Goal: Task Accomplishment & Management: Manage account settings

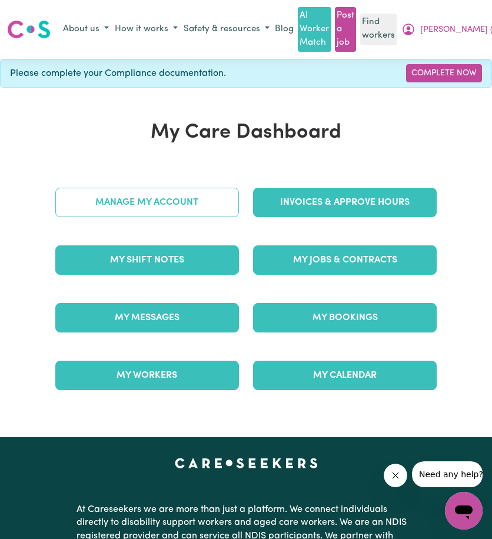
click at [129, 206] on link "Manage My Account" at bounding box center [147, 202] width 184 height 29
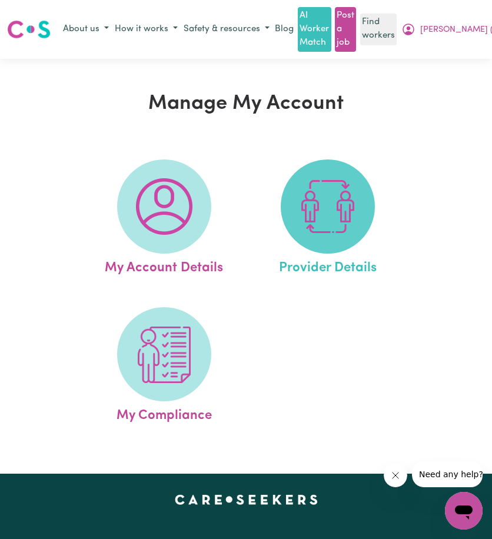
click at [364, 217] on span at bounding box center [328, 206] width 94 height 94
select select "NDIS_FUNDING_PLAN_MANAGED"
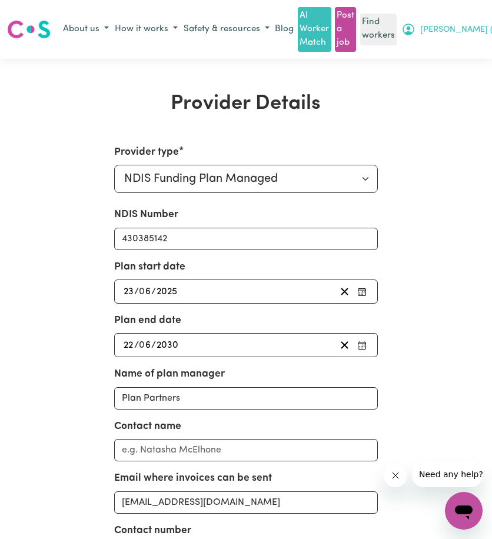
click at [415, 35] on icon "My Account" at bounding box center [408, 29] width 14 height 14
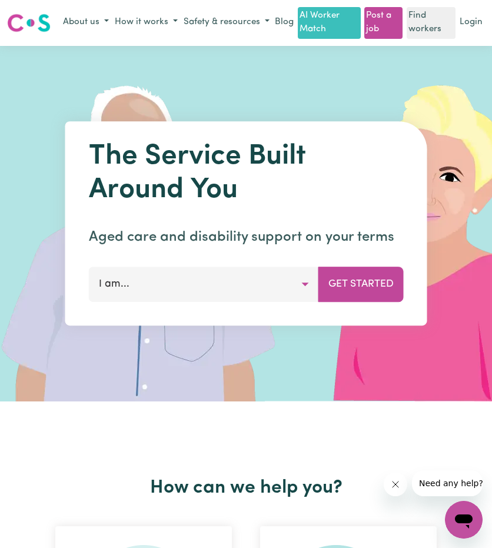
click at [485, 21] on div "Menu About us How it works Safety & resources Blog AI Worker Match Post a job F…" at bounding box center [246, 23] width 492 height 32
click at [467, 32] on link "Login" at bounding box center [471, 23] width 28 height 18
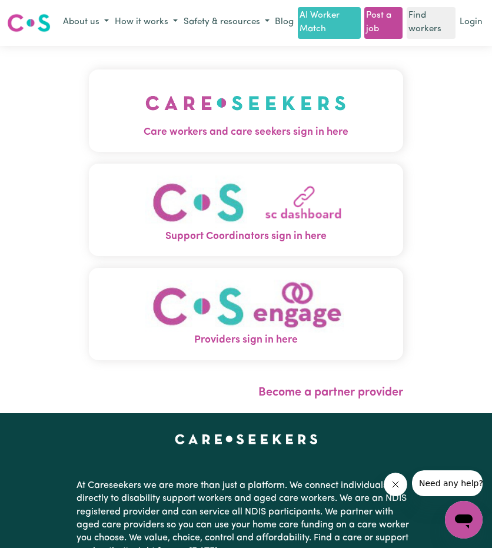
click at [242, 91] on button "Care workers and care seekers sign in here" at bounding box center [246, 110] width 314 height 82
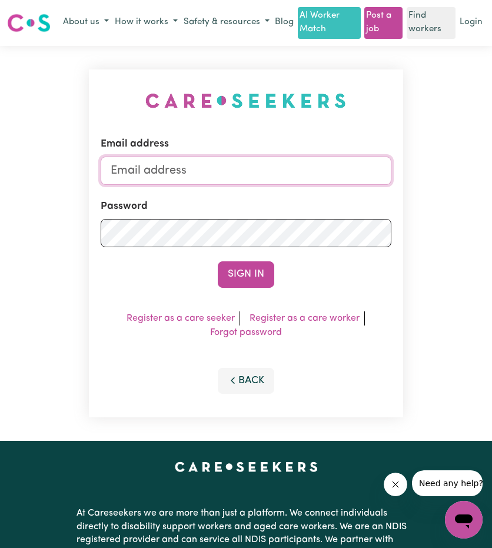
click at [241, 178] on input "Email address" at bounding box center [246, 171] width 290 height 28
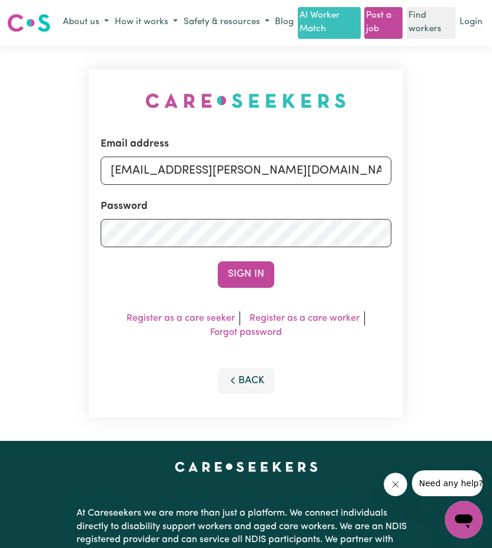
drag, startPoint x: 174, startPoint y: 185, endPoint x: 372, endPoint y: 219, distance: 200.6
click at [400, 212] on div "Email address [EMAIL_ADDRESS][PERSON_NAME][DOMAIN_NAME] Password Sign In Regist…" at bounding box center [246, 243] width 314 height 348
type input "[EMAIL_ADDRESS][DOMAIN_NAME]"
click at [274, 277] on div "Sign In" at bounding box center [246, 274] width 290 height 26
click at [266, 281] on button "Sign In" at bounding box center [246, 274] width 56 height 26
